Goal: Transaction & Acquisition: Obtain resource

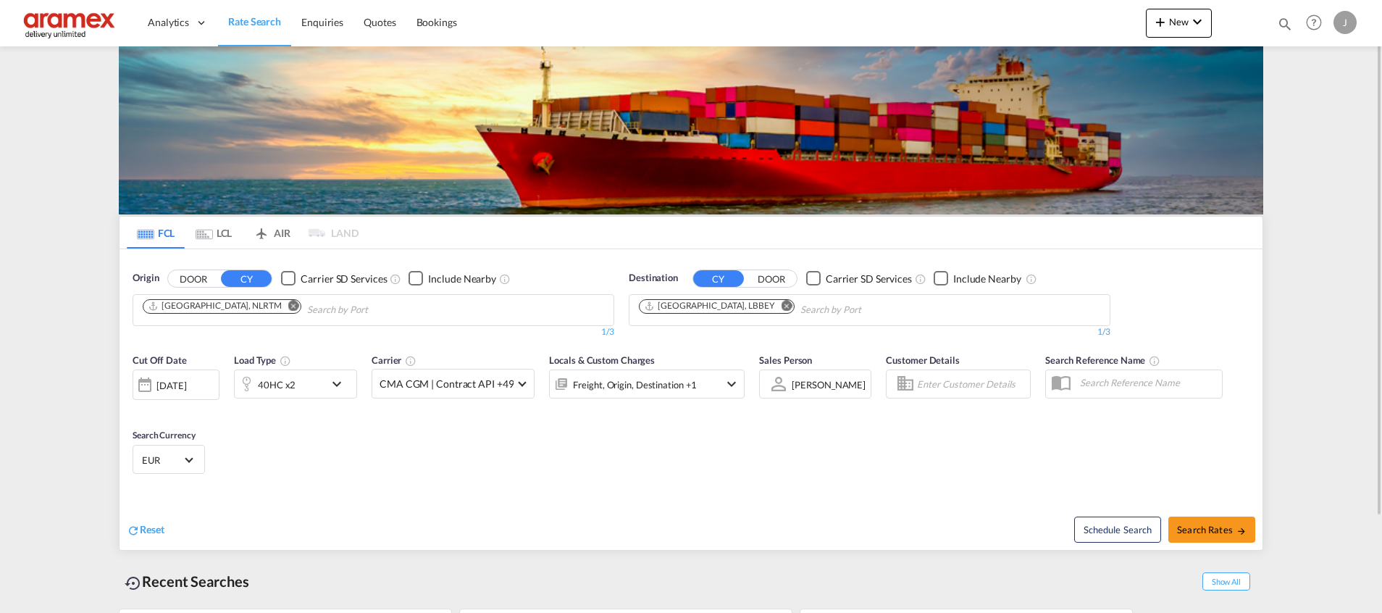
click at [782, 306] on md-icon "Remove" at bounding box center [787, 305] width 11 height 11
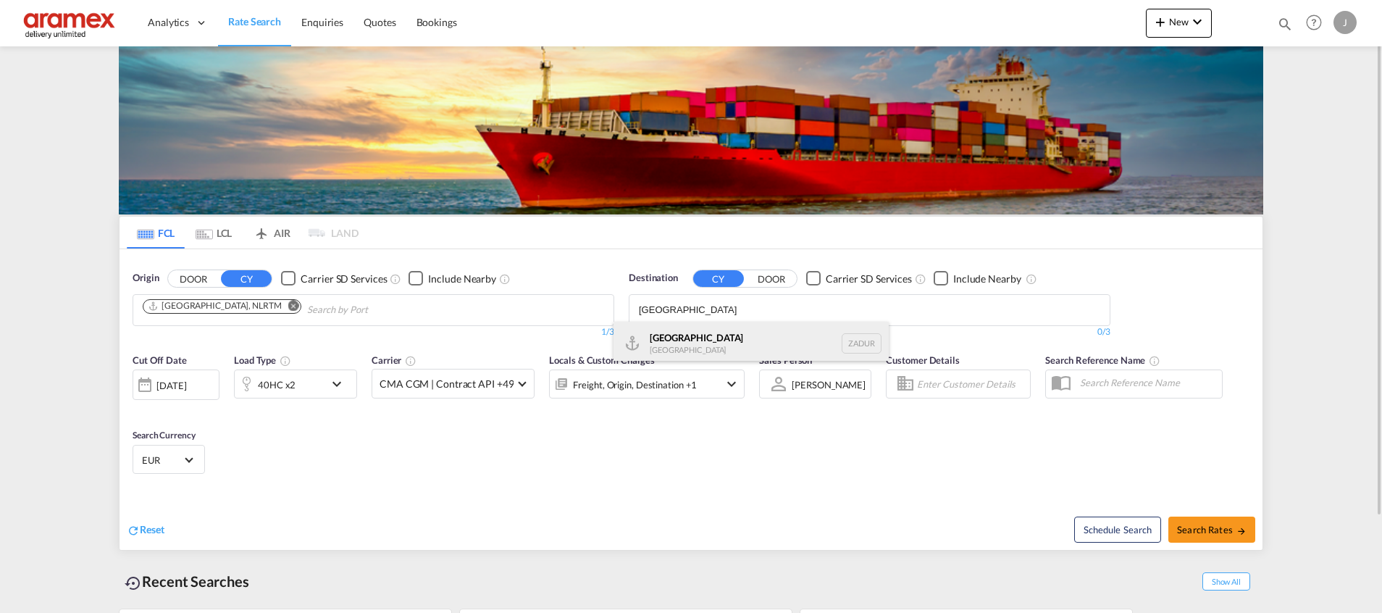
type input "[GEOGRAPHIC_DATA]"
click at [717, 347] on div "[GEOGRAPHIC_DATA] [GEOGRAPHIC_DATA] ZADUR" at bounding box center [751, 343] width 275 height 43
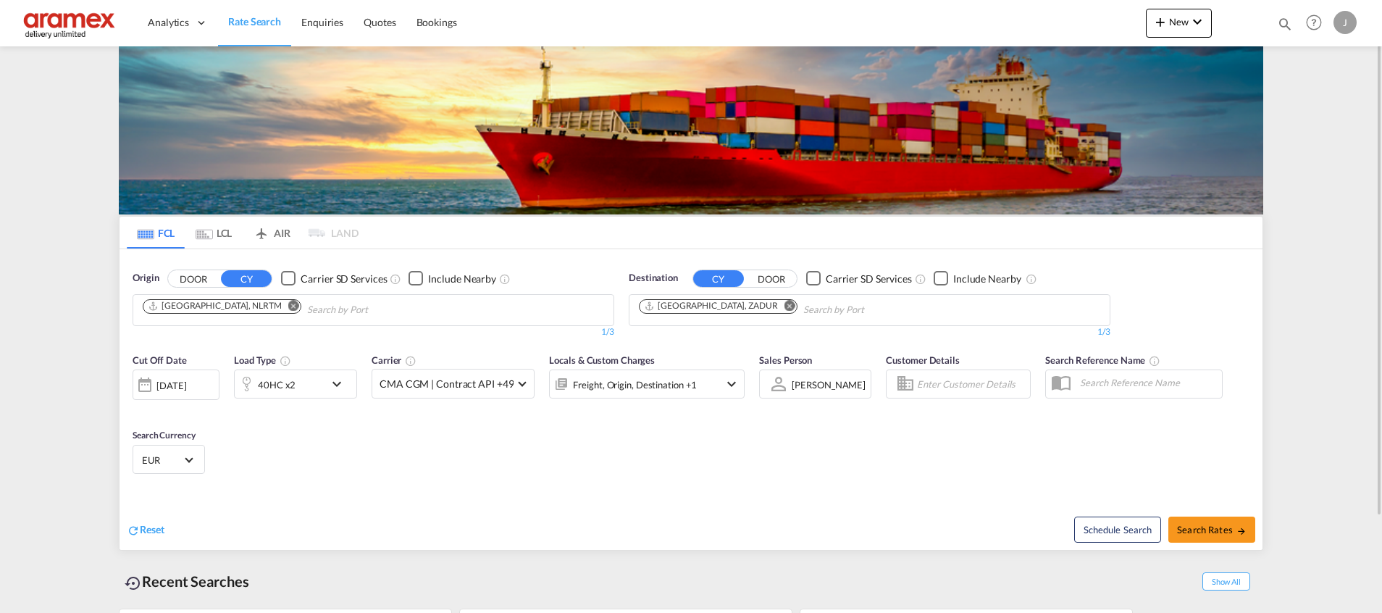
click at [297, 384] on div "40HC x2" at bounding box center [280, 383] width 90 height 29
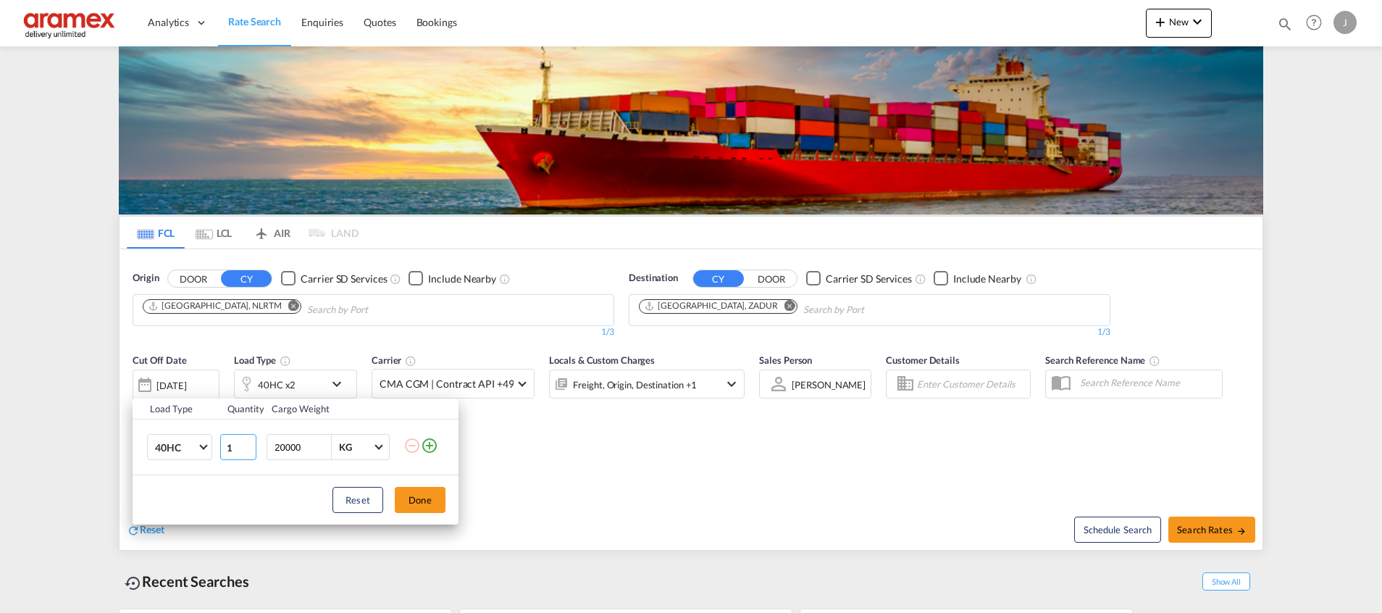
type input "1"
click at [250, 450] on input "1" at bounding box center [238, 447] width 36 height 26
click at [418, 498] on button "Done" at bounding box center [420, 500] width 51 height 26
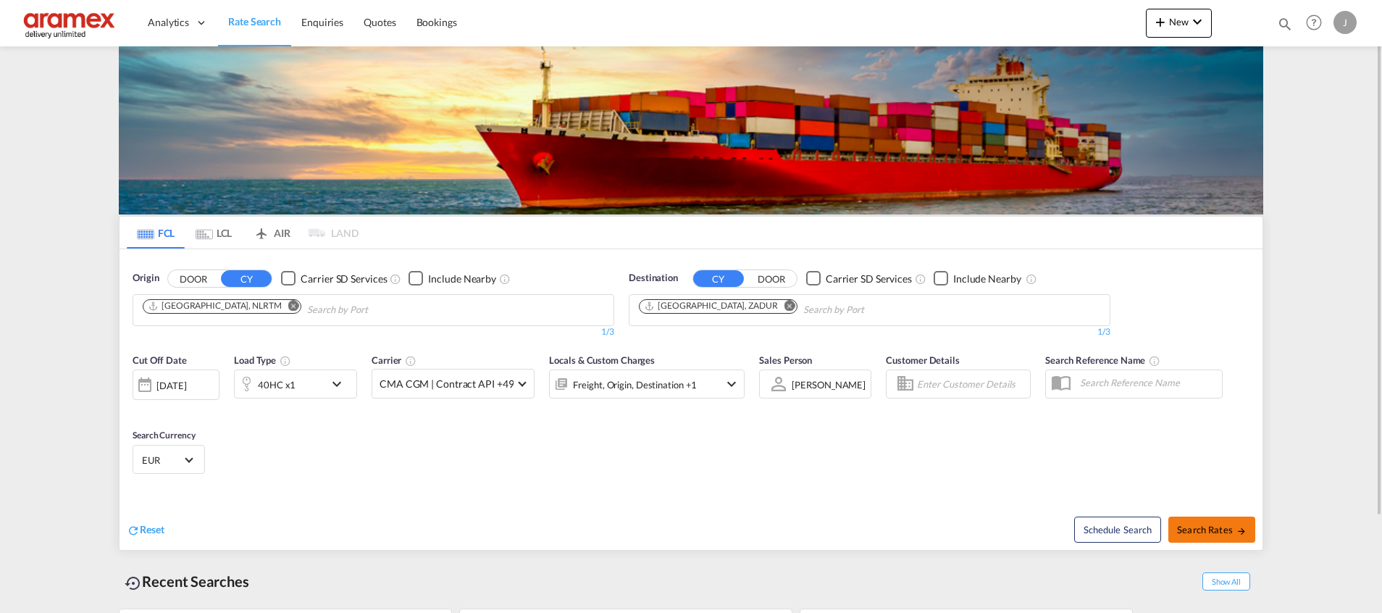
click at [1207, 530] on span "Search Rates" at bounding box center [1212, 530] width 70 height 12
type input "NLRTM to ZADUR / [DATE]"
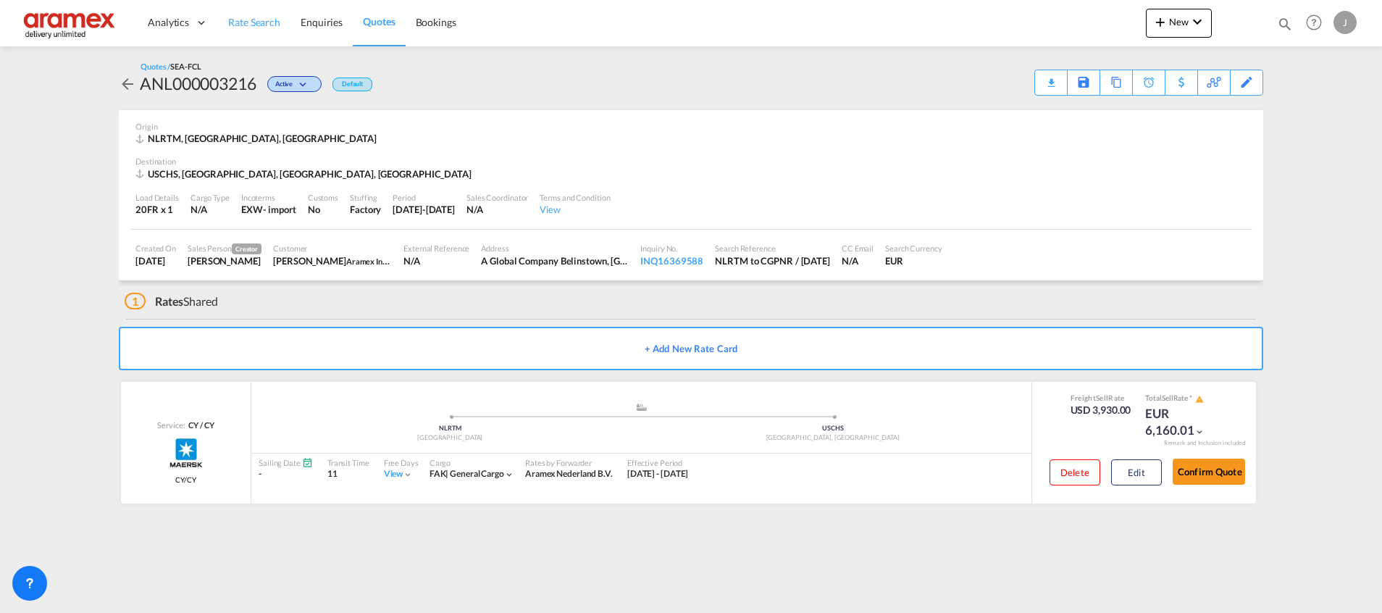
click at [267, 23] on span "Rate Search" at bounding box center [254, 22] width 52 height 12
